Goal: Navigation & Orientation: Find specific page/section

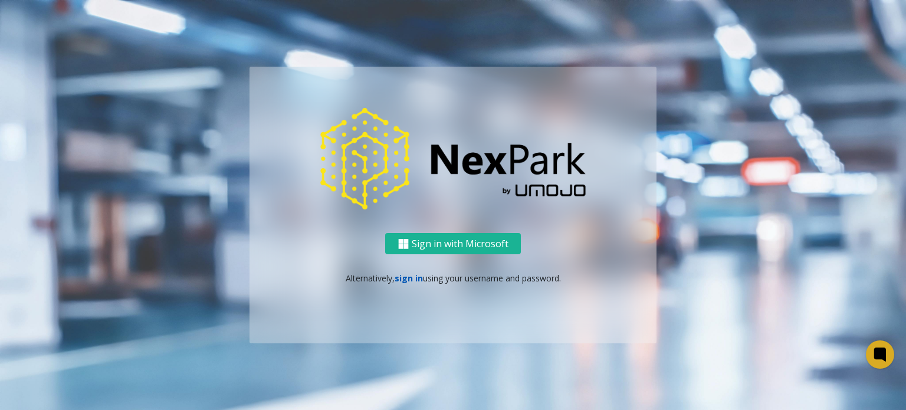
click at [408, 277] on link "sign in" at bounding box center [409, 278] width 28 height 11
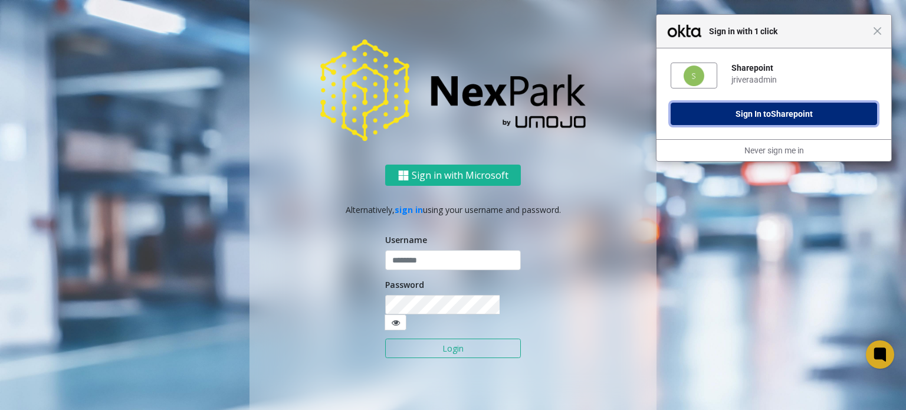
click at [777, 115] on span "Sharepoint" at bounding box center [792, 113] width 42 height 9
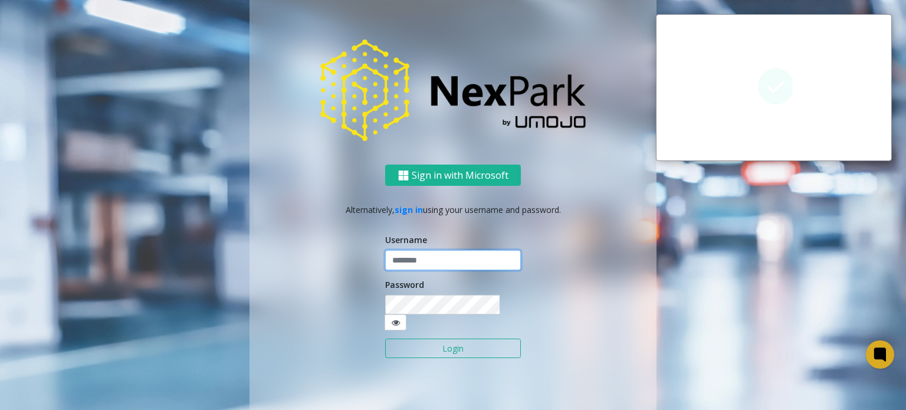
type input "**********"
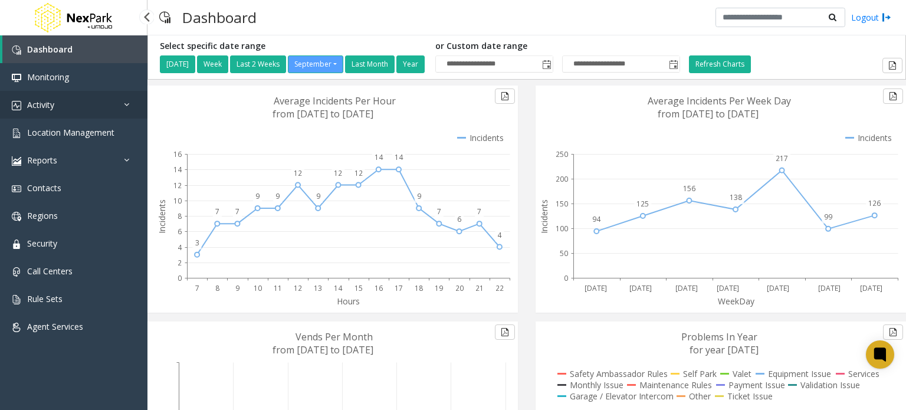
click at [68, 108] on link "Activity" at bounding box center [74, 105] width 148 height 28
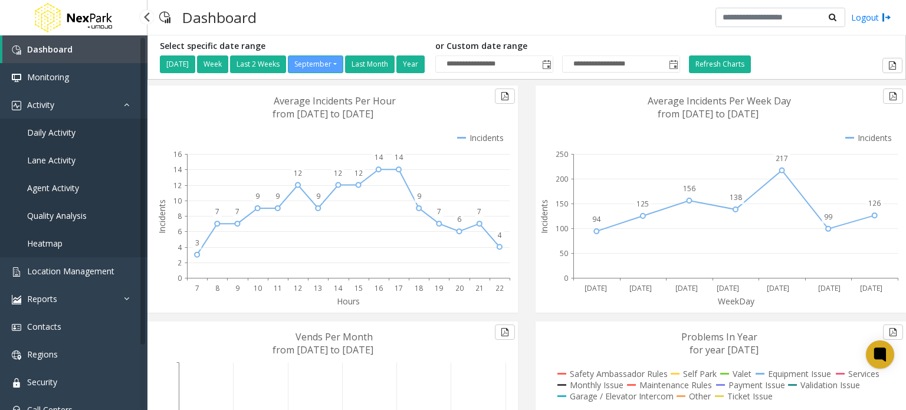
click at [67, 139] on link "Daily Activity" at bounding box center [74, 133] width 148 height 28
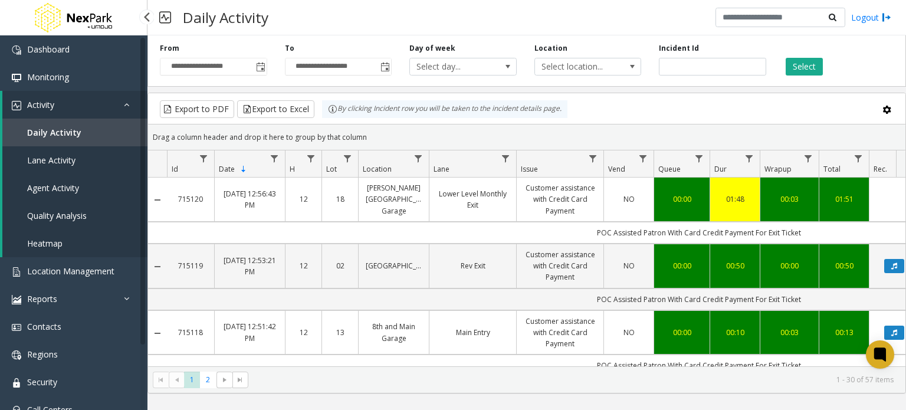
click at [71, 248] on link "Heatmap" at bounding box center [74, 244] width 145 height 28
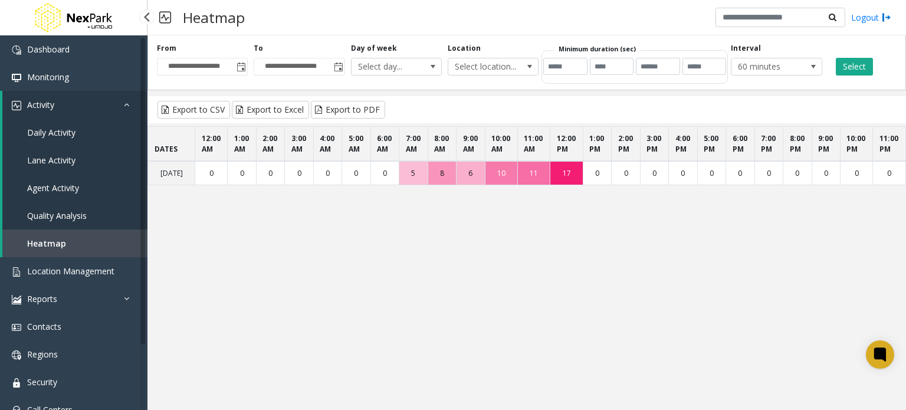
click at [86, 214] on span "Quality Analysis" at bounding box center [57, 215] width 60 height 11
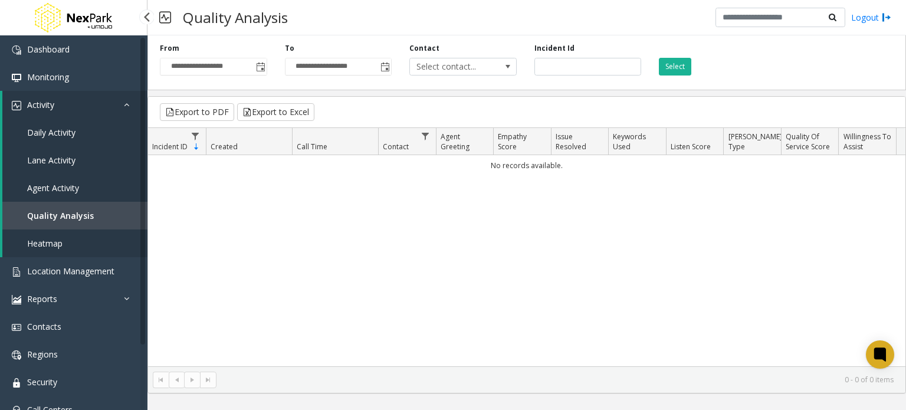
click at [68, 137] on span "Daily Activity" at bounding box center [51, 132] width 48 height 11
